Goal: Task Accomplishment & Management: Use online tool/utility

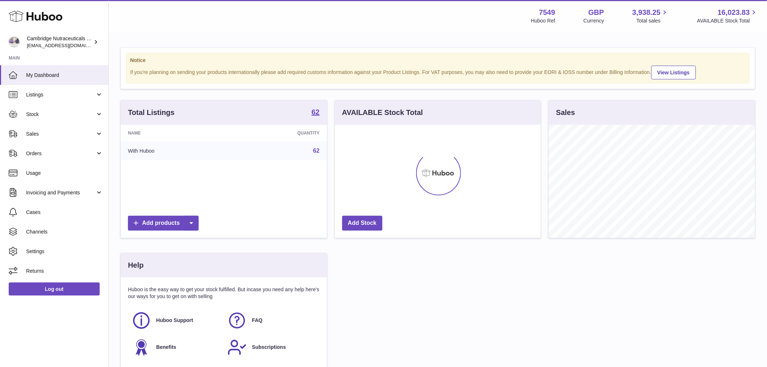
scroll to position [113, 206]
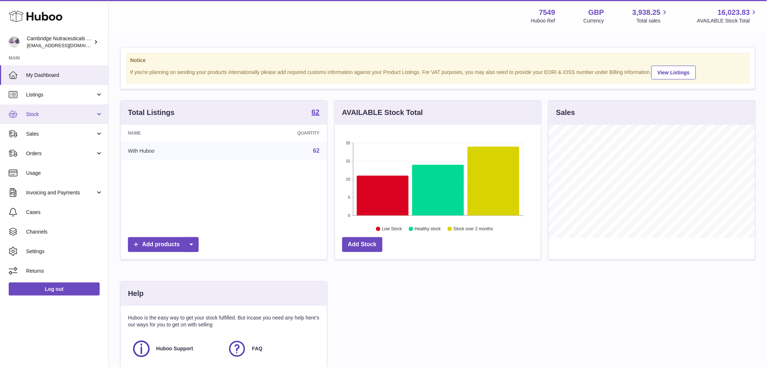
click at [56, 115] on span "Stock" at bounding box center [60, 114] width 69 height 7
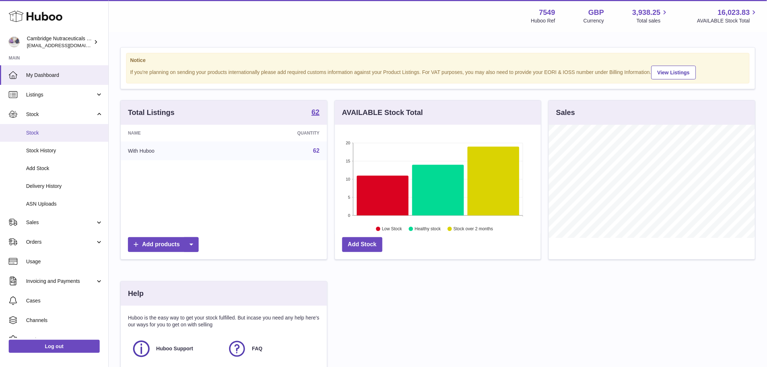
click at [48, 131] on span "Stock" at bounding box center [64, 132] width 77 height 7
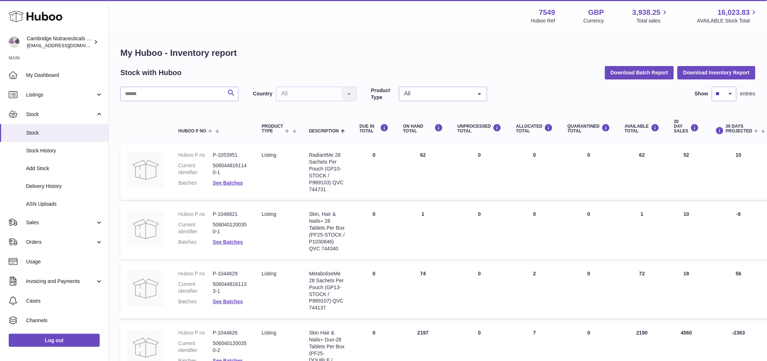
click at [170, 93] on input "text" at bounding box center [179, 94] width 118 height 14
type input "****"
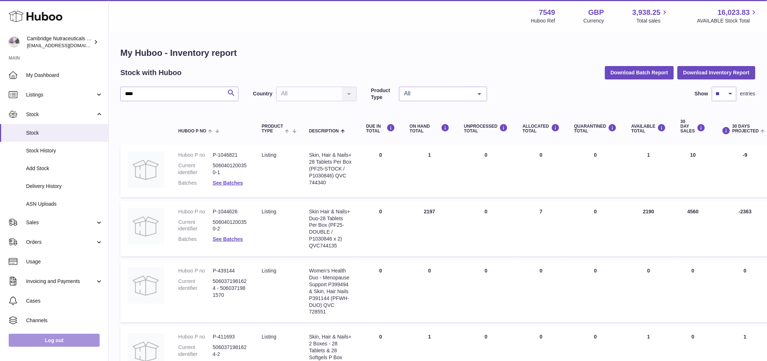
click at [64, 342] on link "Log out" at bounding box center [54, 339] width 91 height 13
